Goal: Task Accomplishment & Management: Manage account settings

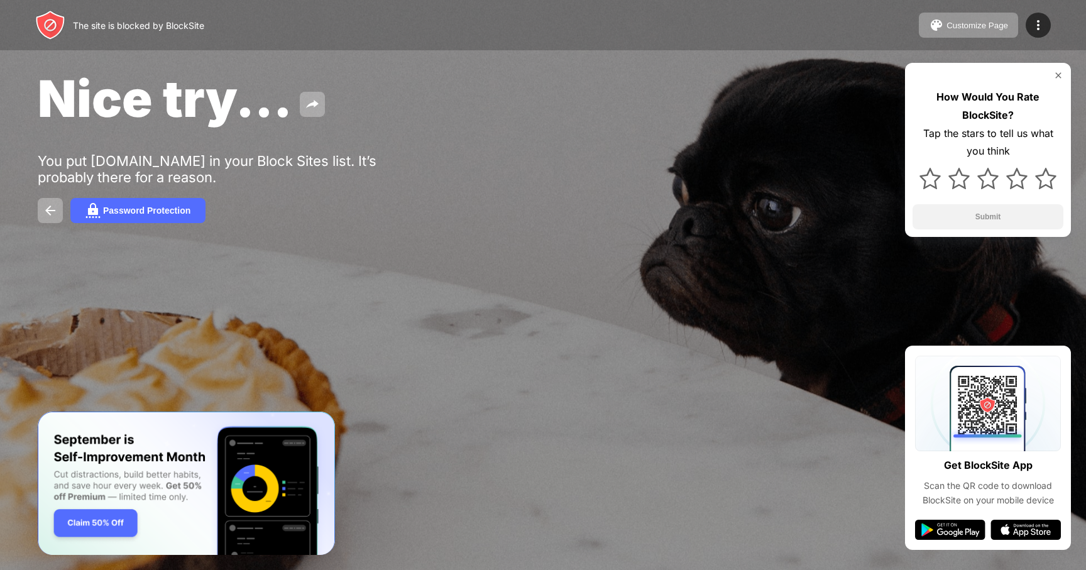
click at [1045, 9] on div "The site is blocked by BlockSite Customize Page Edit Block List Redirect Custom…" at bounding box center [543, 25] width 1086 height 50
click at [1036, 21] on img at bounding box center [1037, 25] width 15 height 15
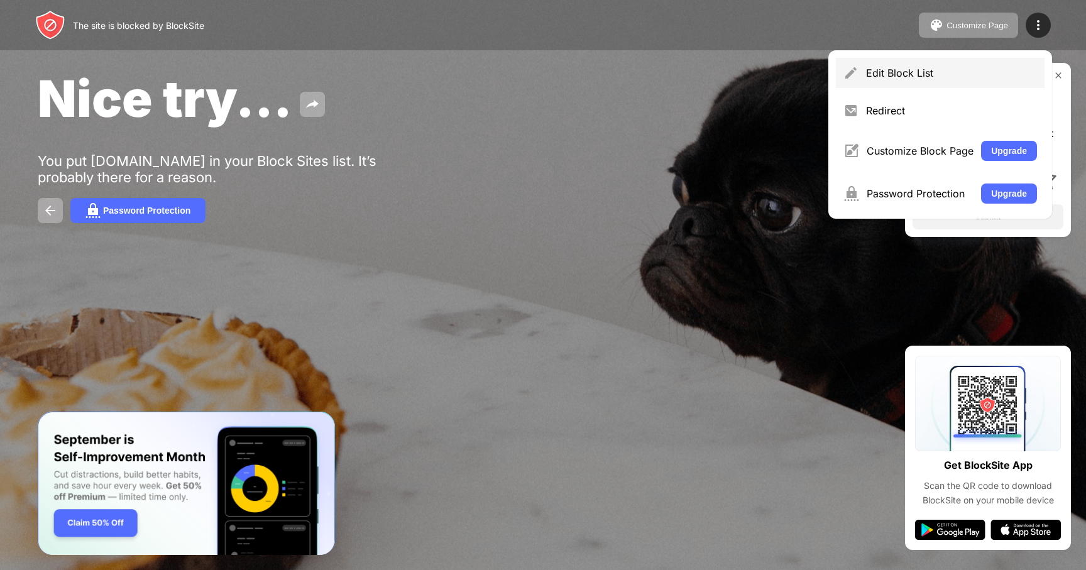
click at [944, 67] on div "Edit Block List" at bounding box center [951, 73] width 171 height 13
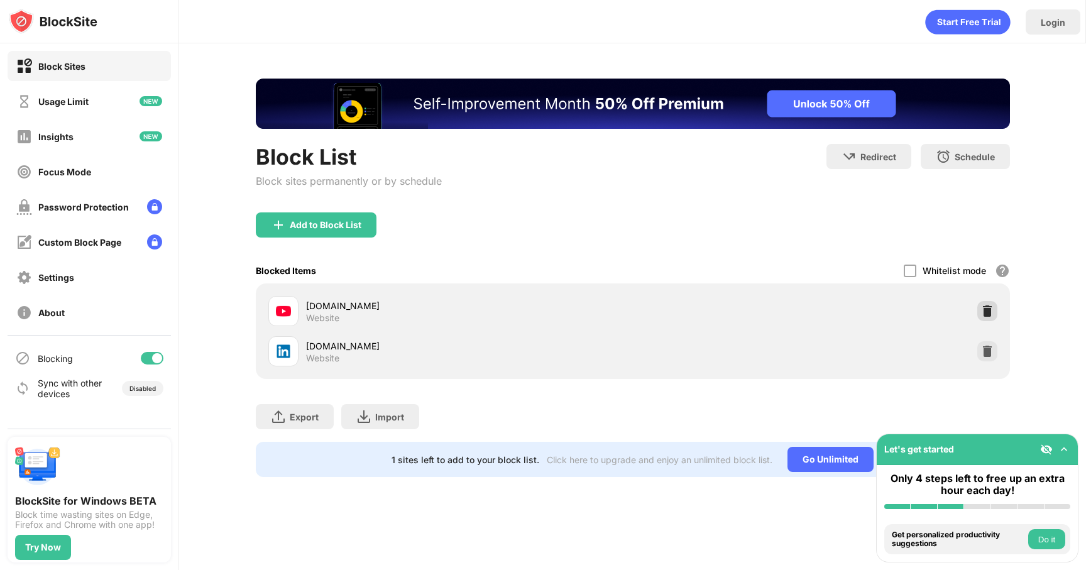
click at [979, 309] on div at bounding box center [987, 311] width 20 height 20
